Goal: Communication & Community: Ask a question

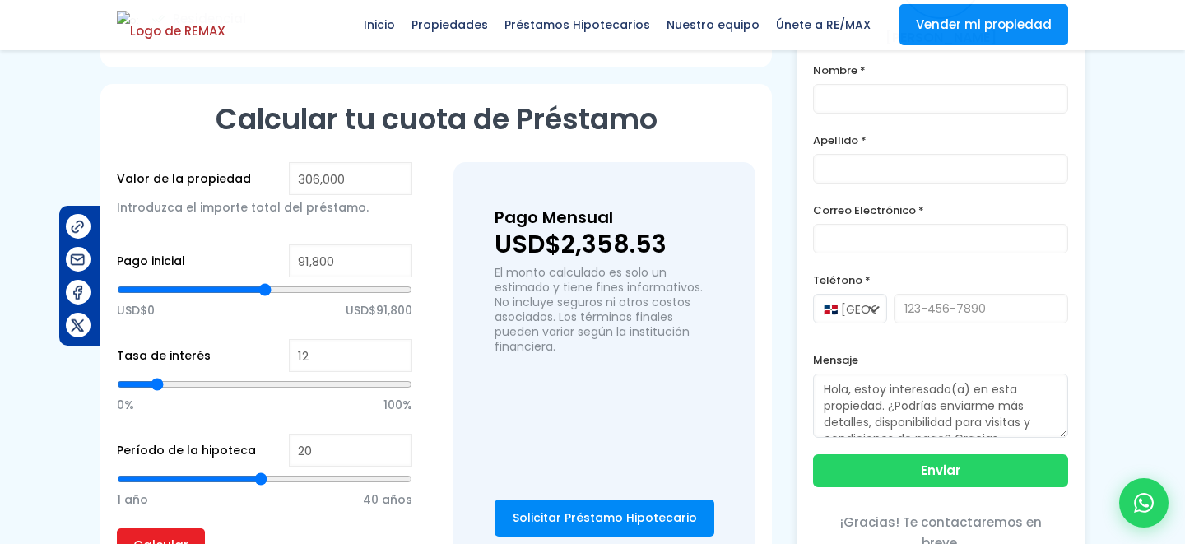
click at [1150, 491] on div at bounding box center [1144, 503] width 54 height 54
type input "[PERSON_NAME]"
type input "Para"
type input "[EMAIL_ADDRESS][DOMAIN_NAME]"
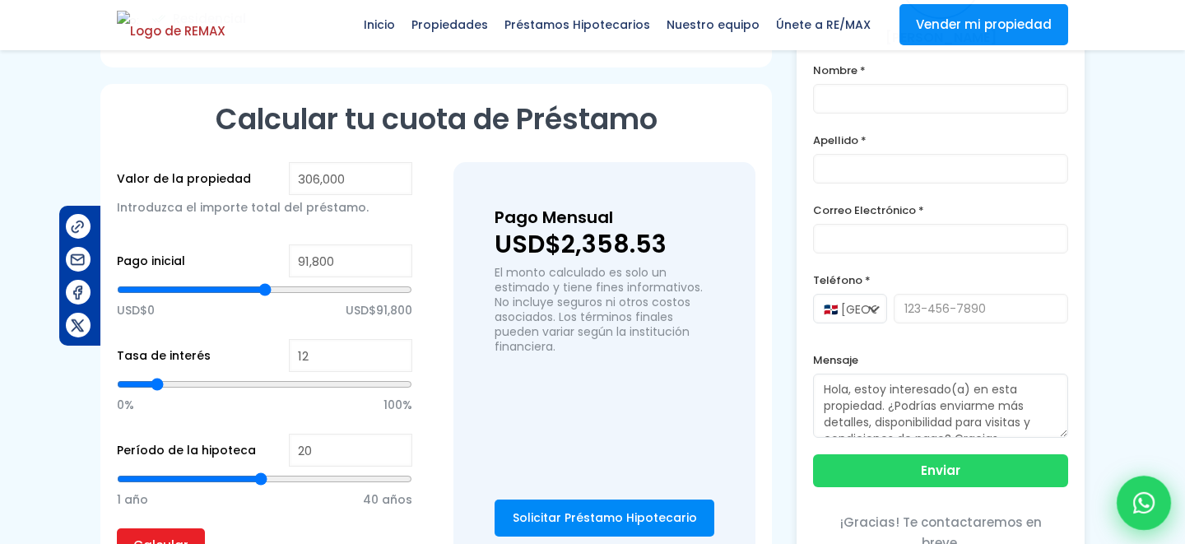
type input "8292303162"
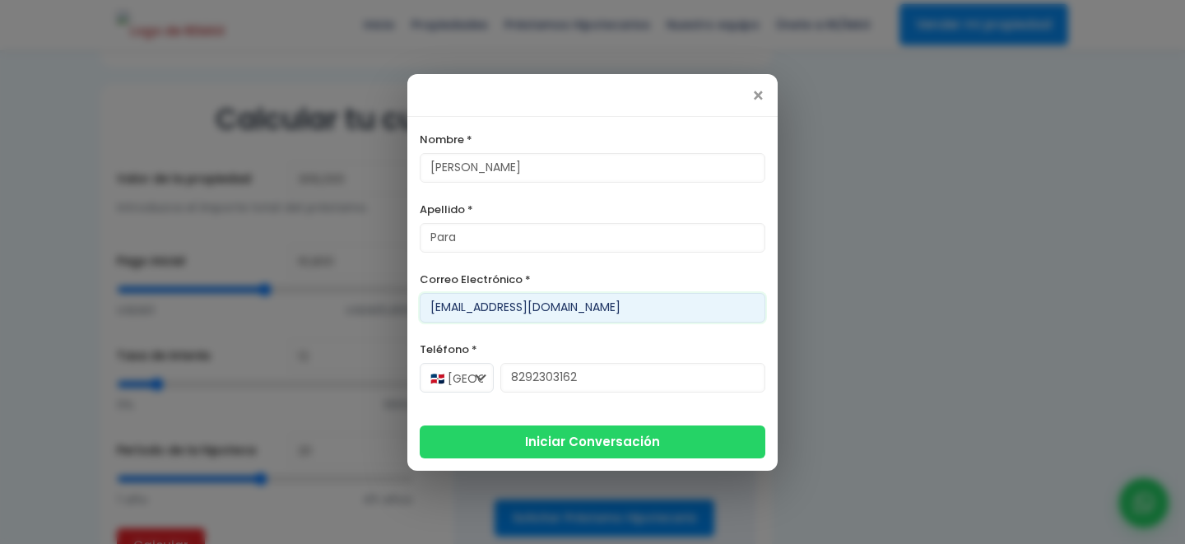
click at [501, 307] on input "[EMAIL_ADDRESS][DOMAIN_NAME]" at bounding box center [593, 308] width 346 height 30
click at [505, 307] on input "[EMAIL_ADDRESS][DOMAIN_NAME]" at bounding box center [593, 308] width 346 height 30
type input "[EMAIL_ADDRESS][DOMAIN_NAME]"
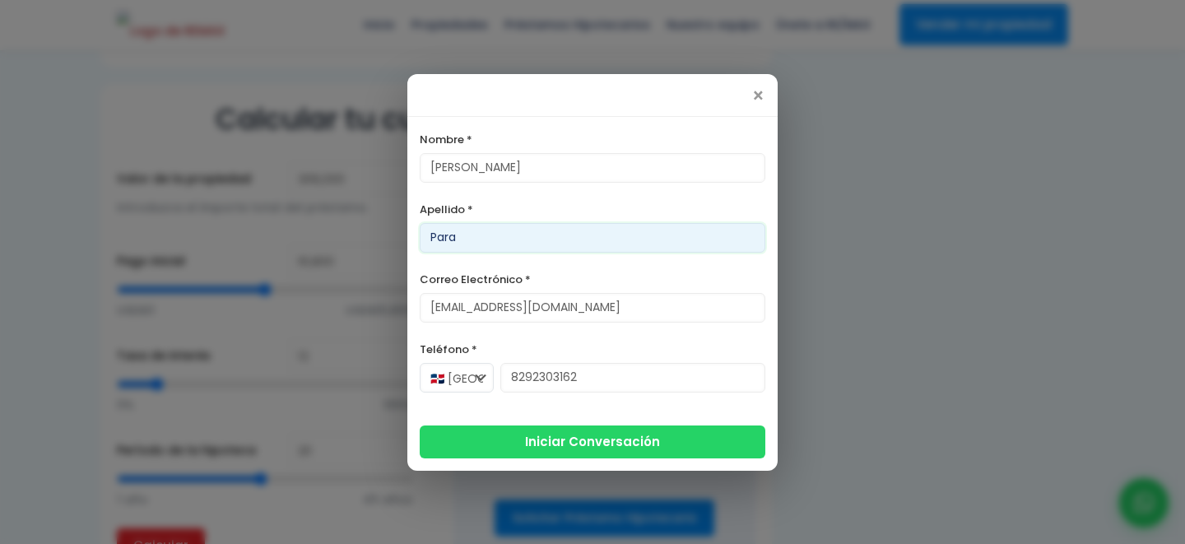
click at [477, 236] on input "Para" at bounding box center [593, 238] width 346 height 30
type input "Para 1"
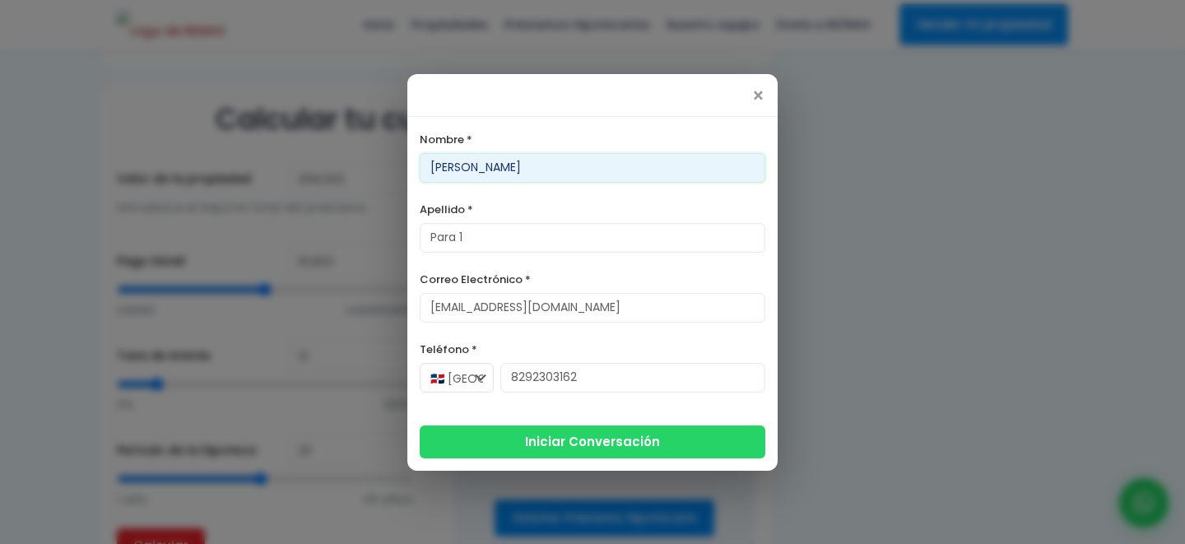
click at [486, 163] on input "[PERSON_NAME]" at bounding box center [593, 168] width 346 height 30
click at [472, 169] on input "Francis1" at bounding box center [593, 168] width 346 height 30
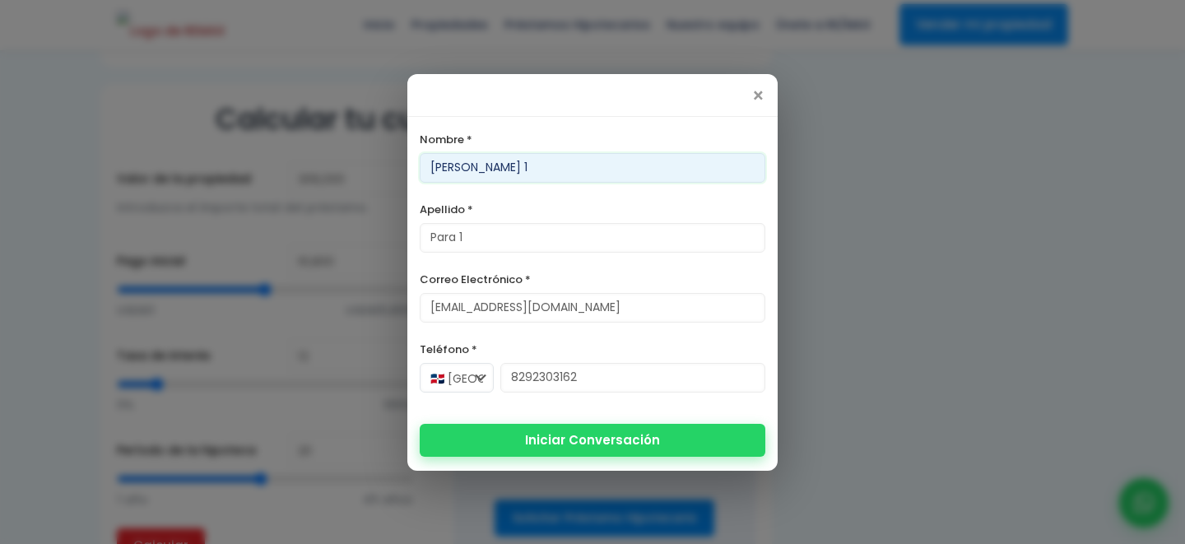
type input "[PERSON_NAME] 1"
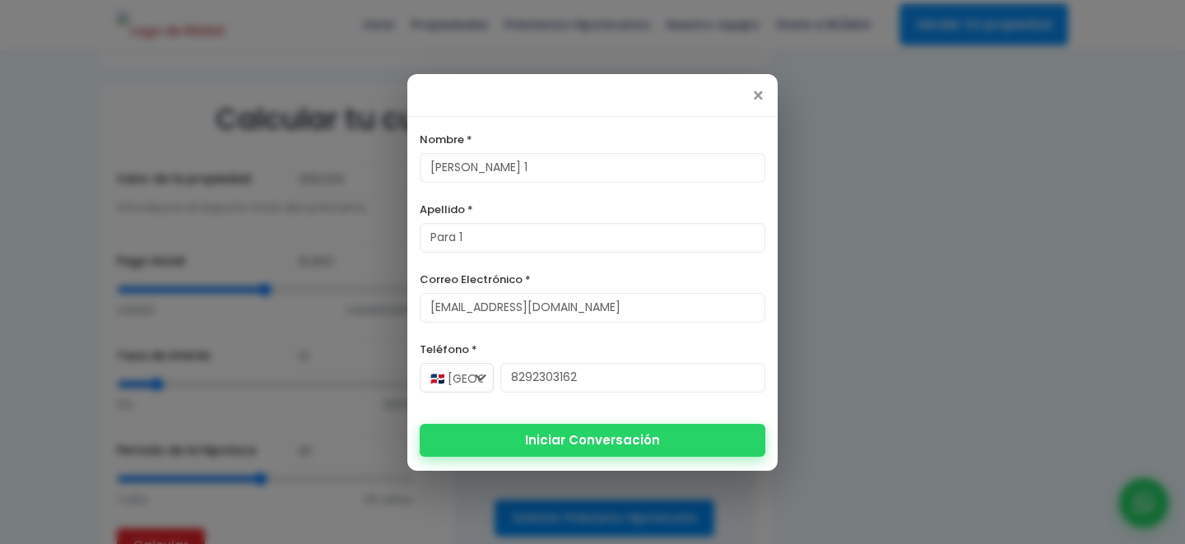
click at [567, 446] on form "Nombre * [PERSON_NAME] 1 Apellido * Para 1 Correo Electrónico * [EMAIL_ADDRESS]…" at bounding box center [593, 293] width 346 height 329
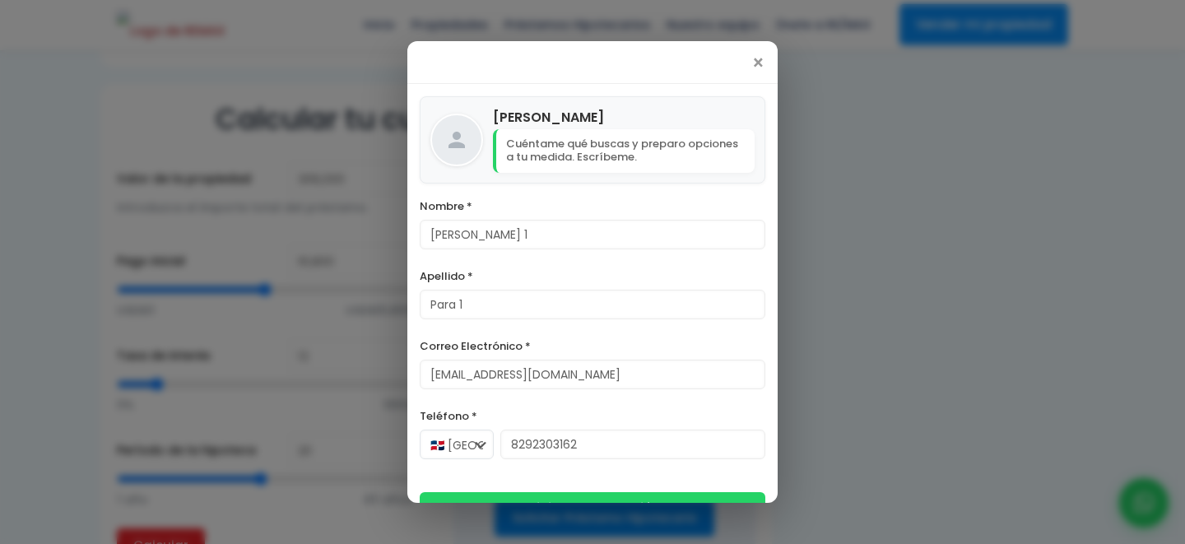
scroll to position [35, 0]
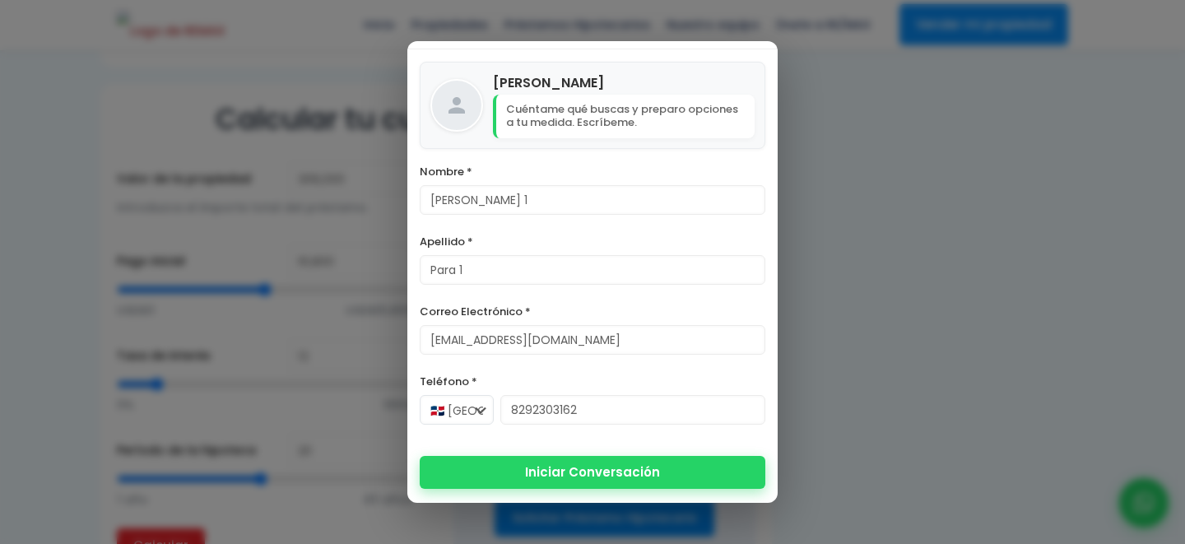
click at [566, 477] on button "Iniciar Conversación" at bounding box center [593, 472] width 346 height 33
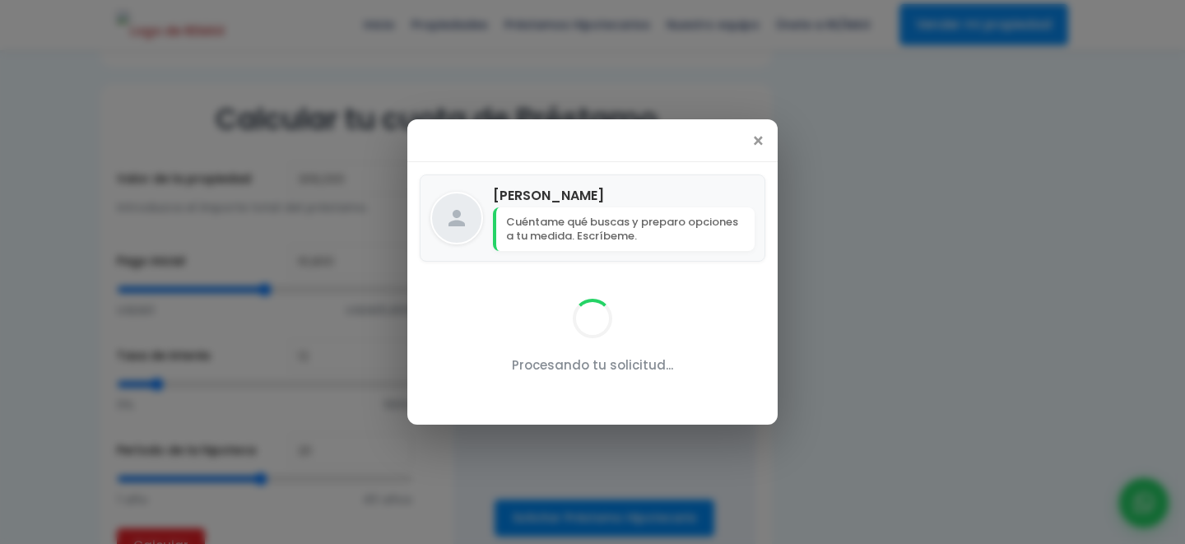
scroll to position [0, 0]
